Goal: Task Accomplishment & Management: Manage account settings

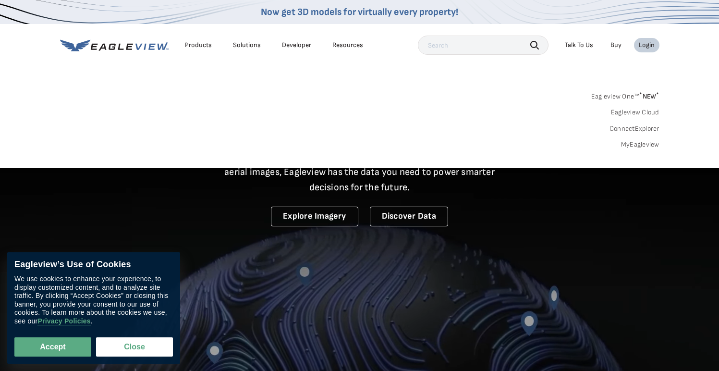
click at [639, 142] on link "MyEagleview" at bounding box center [640, 144] width 38 height 9
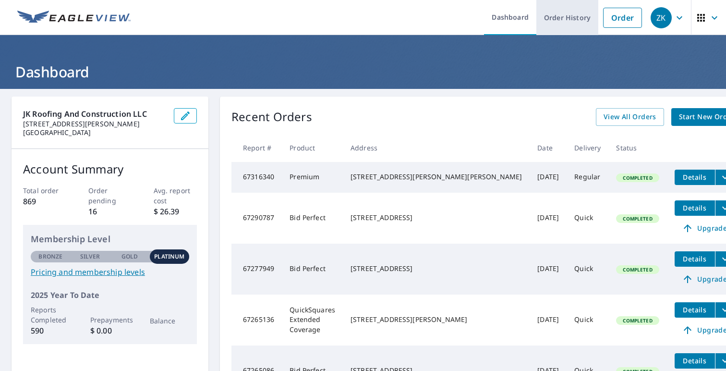
click at [568, 20] on link "Order History" at bounding box center [567, 17] width 62 height 35
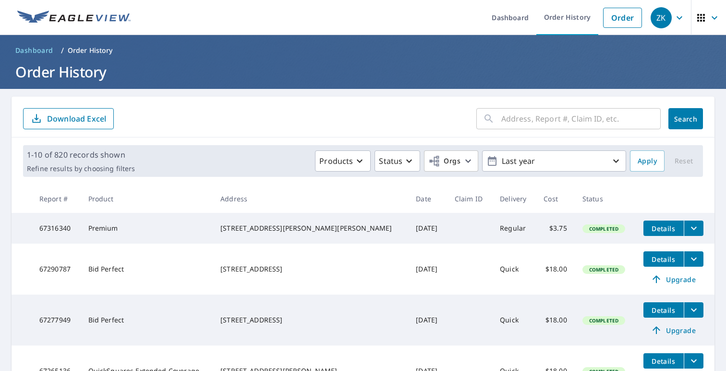
click at [522, 122] on input "text" at bounding box center [580, 118] width 159 height 27
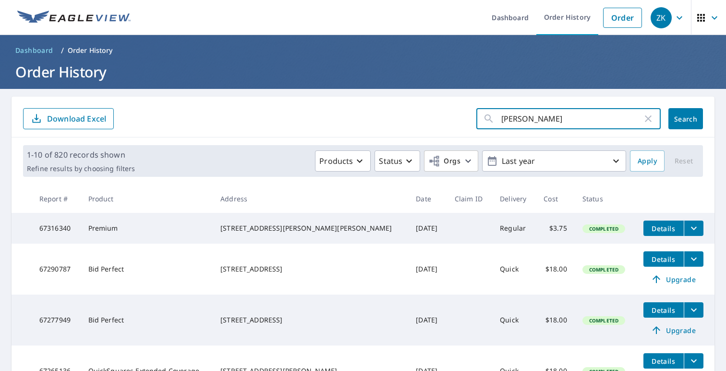
type input "[PERSON_NAME]"
click button "Search" at bounding box center [685, 118] width 35 height 21
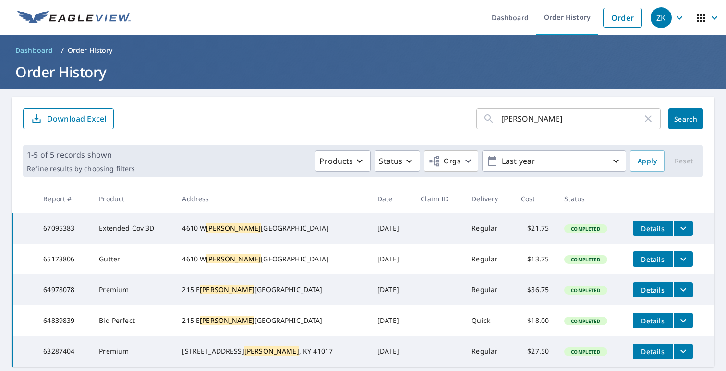
click at [675, 227] on button "filesDropdownBtn-67095383" at bounding box center [683, 227] width 20 height 15
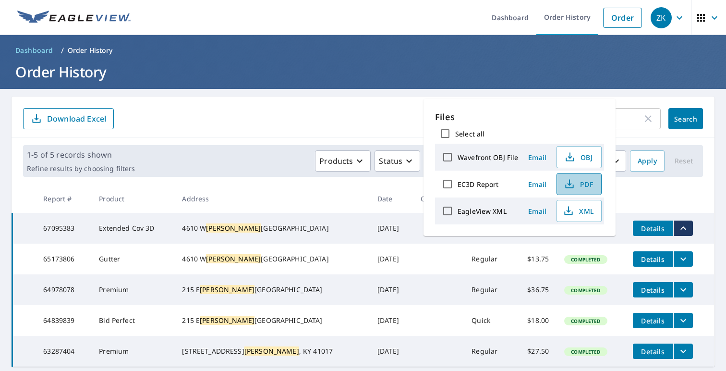
click at [574, 185] on icon "button" at bounding box center [570, 184] width 12 height 12
